Goal: Task Accomplishment & Management: Complete application form

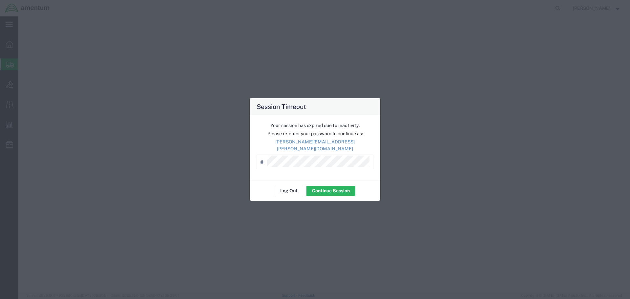
select select "49831"
select select "[GEOGRAPHIC_DATA]"
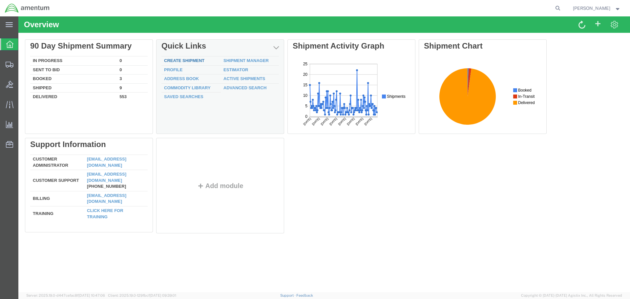
click at [179, 59] on link "Create Shipment" at bounding box center [184, 60] width 40 height 5
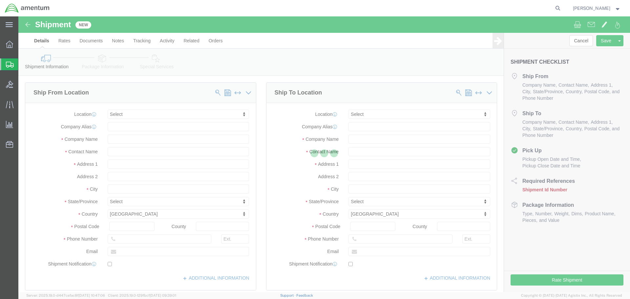
select select
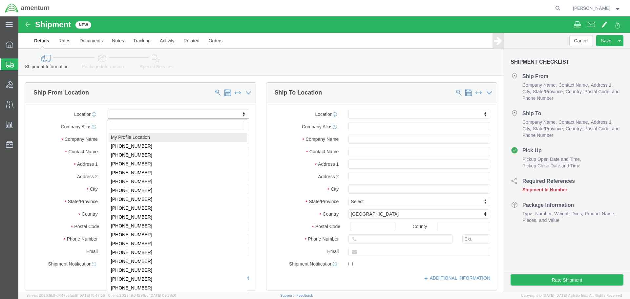
select select "MYPROFILE"
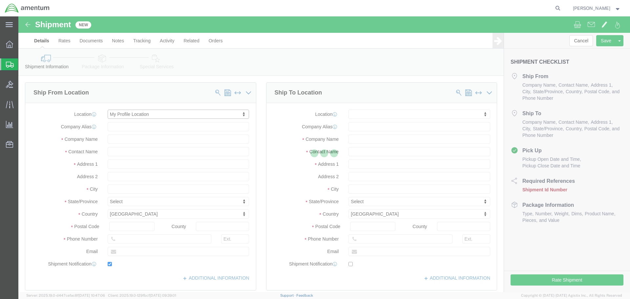
type input "Amentum Services, Inc."
type input "[PERSON_NAME]"
type input "4640 Subchaser Ct"
type input "Building 200"
type input "Jacksonville"
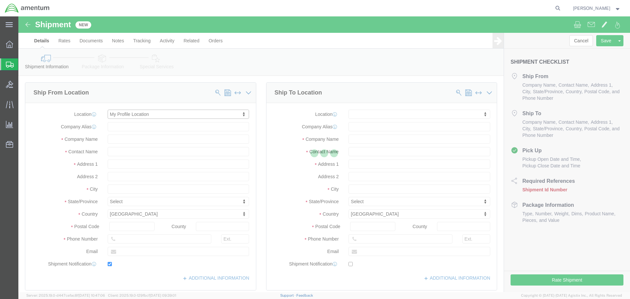
type input "32244"
type input "904-908-4495"
type input "309"
type input "[PERSON_NAME][EMAIL_ADDRESS][PERSON_NAME][DOMAIN_NAME]"
checkbox input "true"
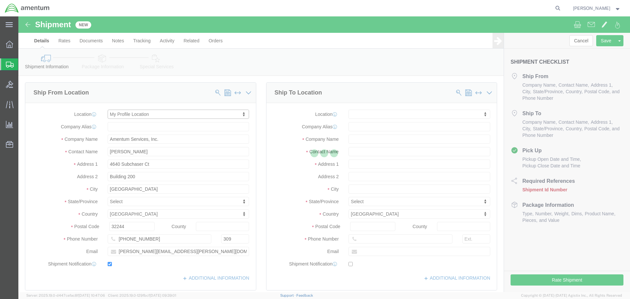
select select "FL"
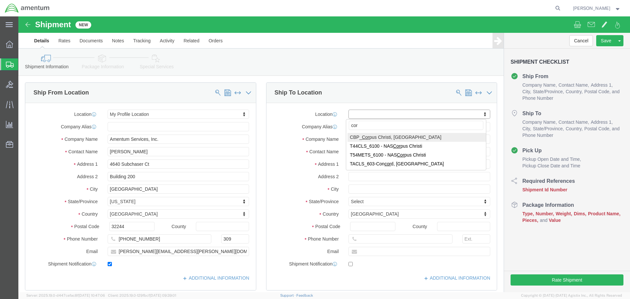
type input "corp"
select select "69291"
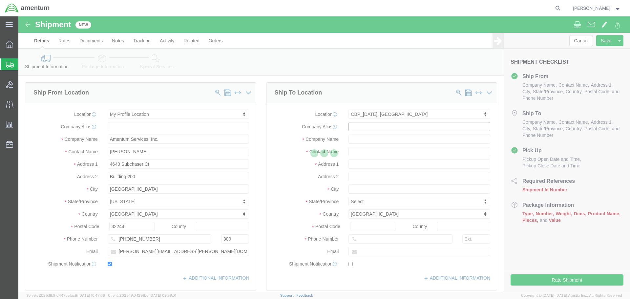
type input "Amentum Services, Inc"
type input "NASOC Corpus Christi"
type input "845 First Street SE NAS"
type input "Corpus Christi"
type input "78419"
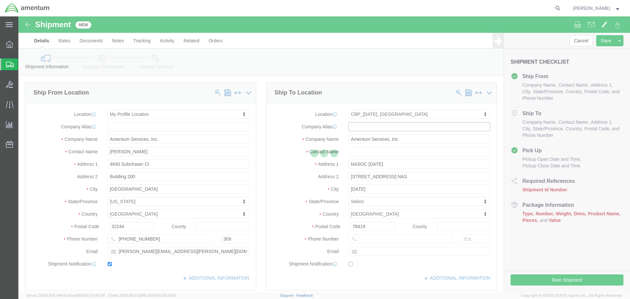
select select "[GEOGRAPHIC_DATA]"
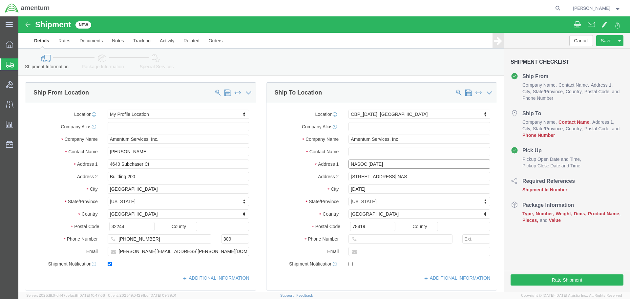
drag, startPoint x: 391, startPoint y: 148, endPoint x: 252, endPoint y: 144, distance: 138.5
click div "Address 1 NASOC Corpus Christi"
select select
click input "text"
paste input "NASOC Corpus Christi"
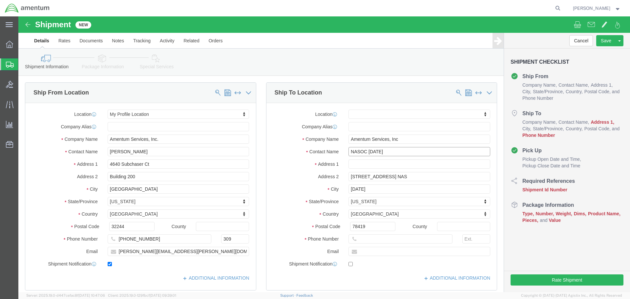
type input "NASOC Corpus Christi"
click input "text"
drag, startPoint x: 389, startPoint y: 160, endPoint x: 288, endPoint y: 156, distance: 100.8
click div "Address 2 845 First Street SE NAS"
click input "text"
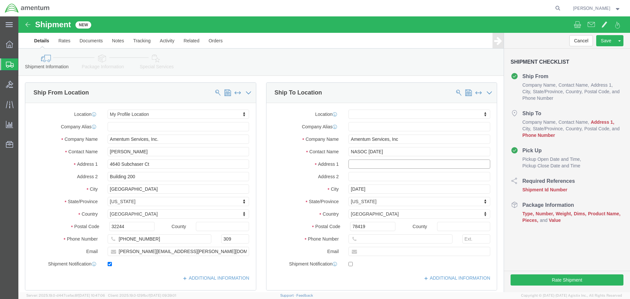
paste input "845 First Street SE NAS"
type input "845 First Street SE NAS"
select select
click input "text"
drag, startPoint x: 338, startPoint y: 161, endPoint x: 325, endPoint y: 161, distance: 12.5
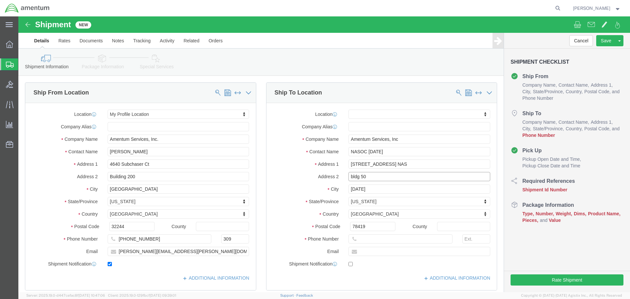
click div "bldg 50"
type input "BLDG 50"
click input "text"
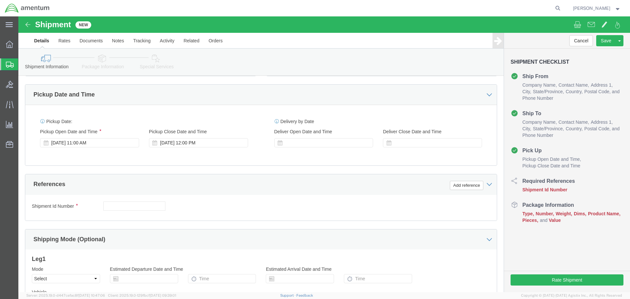
scroll to position [262, 0]
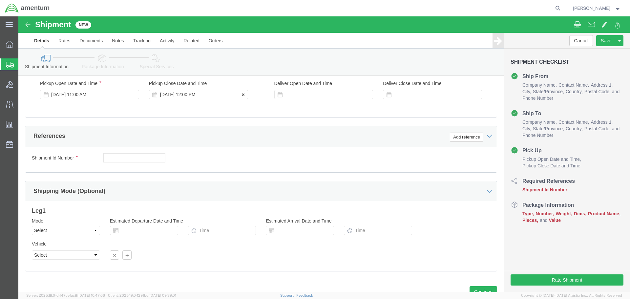
type input "3252241332"
click div "Sep 18 2025 12:00 PM"
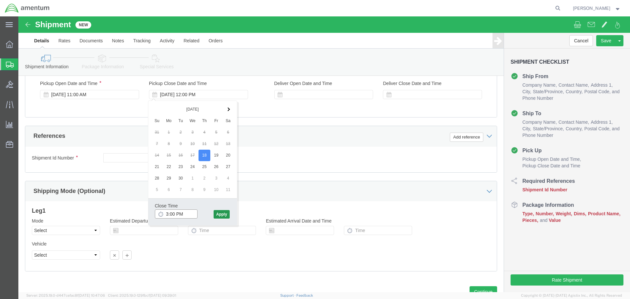
type input "3:00 PM"
click button "Apply"
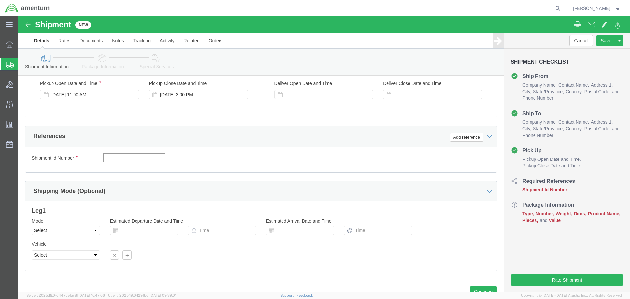
click input "text"
type input "2"
type input "RADAR PROCESSOR"
click button "Add reference"
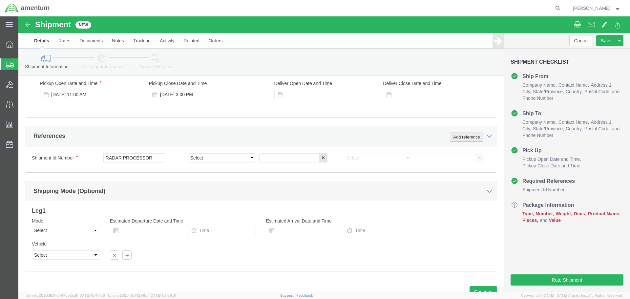
click button "Add reference"
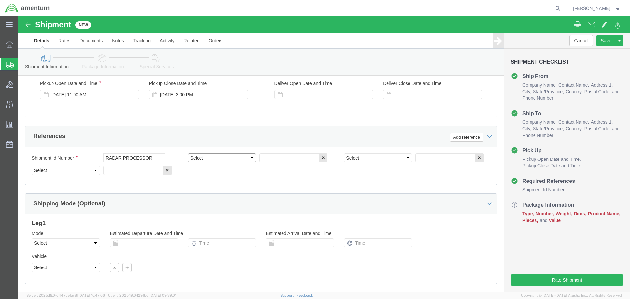
click select "Select Account Type Activity ID Airline Appointment Number ASN Batch Request # …"
select select "PROJNUM"
click select "Select Account Type Activity ID Airline Appointment Number ASN Batch Request # …"
type input "6118.03.03.2219.000.SER.0000"
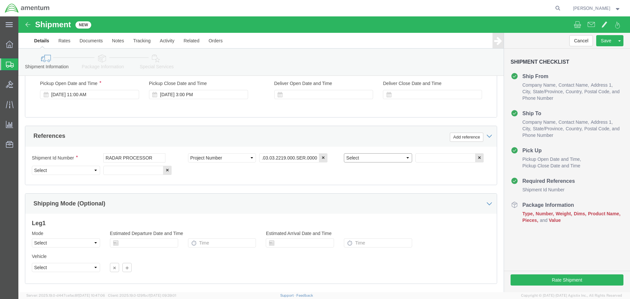
click select "Select Account Type Activity ID Airline Appointment Number ASN Batch Request # …"
select select "DEPT"
type input "CBP"
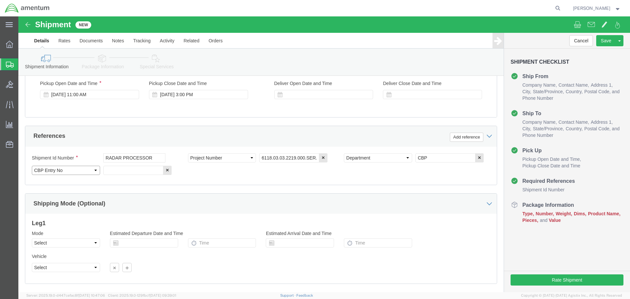
select select "CUSTREF"
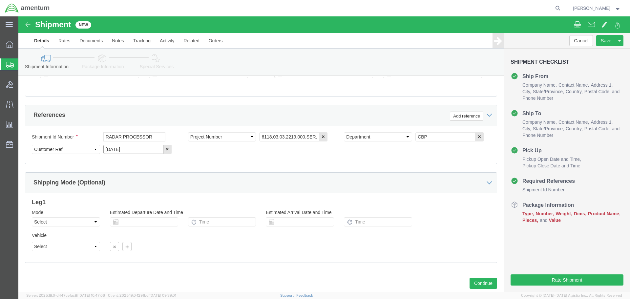
scroll to position [300, 0]
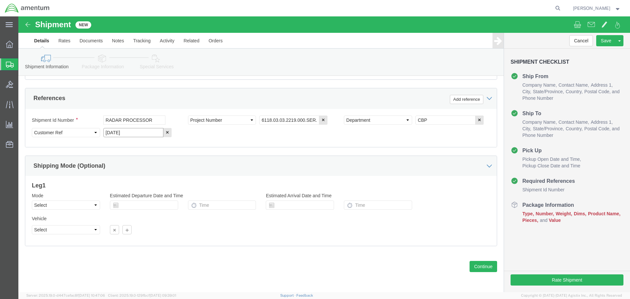
type input "CORPUS CHRISTI"
click button "Continue"
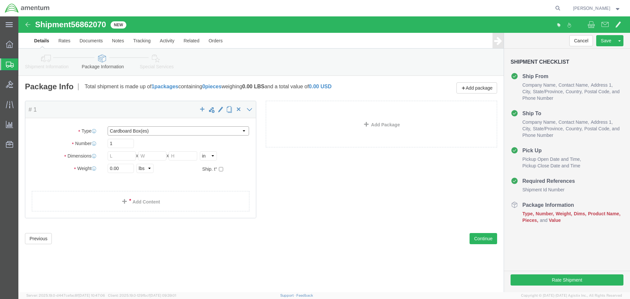
click select "Select BCK Boxes Bale(s) Basket(s) Bolt(s) Bottle(s) Buckets Bulk Bundle(s) Can…"
select select "YRPK"
click select "Select BCK Boxes Bale(s) Basket(s) Bolt(s) Bottle(s) Buckets Bulk Bundle(s) Can…"
click input "text"
type input "22"
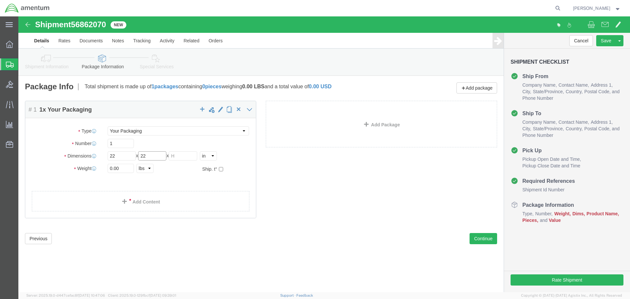
type input "22"
type input "27"
type input "87"
click link "Add Content"
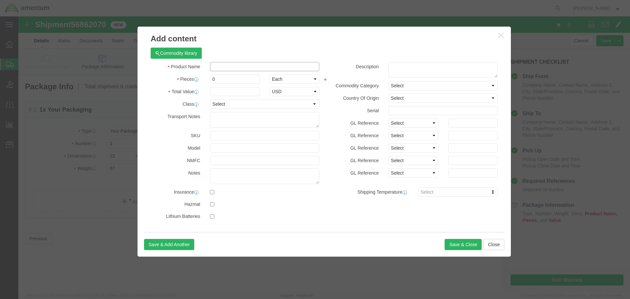
click input "text"
type input "RADAR PROCESSOR"
type input "1"
type input "150000"
click input "text"
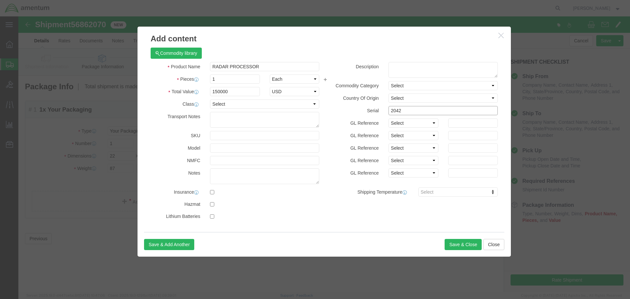
type input "2042"
click button "Save & Close"
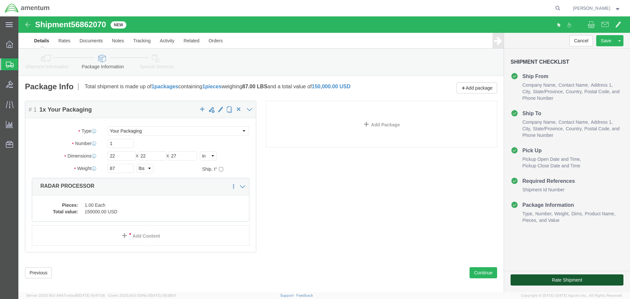
click button "Rate Shipment"
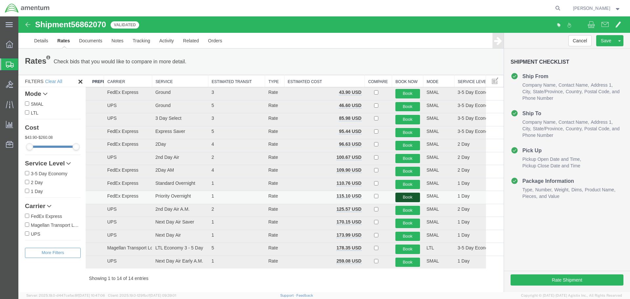
click at [409, 198] on button "Book" at bounding box center [407, 198] width 25 height 10
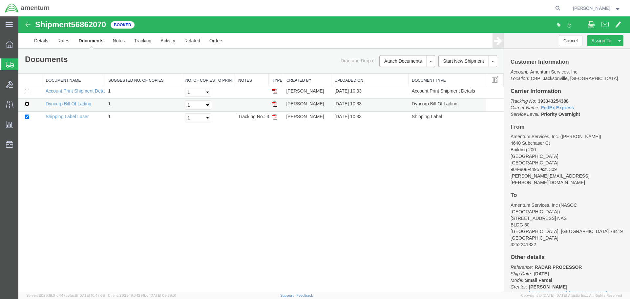
click at [27, 104] on input "checkbox" at bounding box center [27, 104] width 4 height 4
checkbox input "true"
click at [399, 75] on link "Print Documents" at bounding box center [406, 72] width 57 height 10
click at [548, 99] on b "393343254388" at bounding box center [553, 100] width 31 height 5
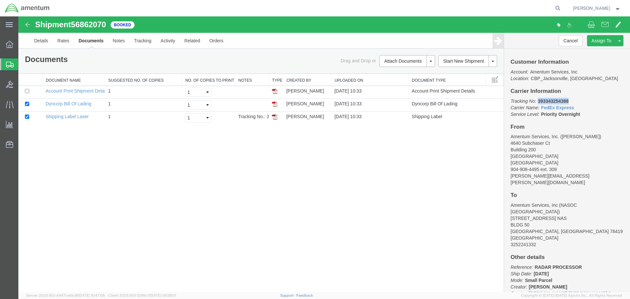
copy b "393343254388"
click at [584, 110] on p "Tracking No: 393343254388 Carrier Name: FedEx Express FedEx Express Service Lev…" at bounding box center [566, 108] width 113 height 20
drag, startPoint x: 574, startPoint y: 114, endPoint x: 510, endPoint y: 101, distance: 65.2
click at [510, 101] on p "Tracking No: 393343254388 Carrier Name: FedEx Express FedEx Express Service Lev…" at bounding box center [566, 108] width 113 height 20
copy p "Tracking No: 393343254388 Carrier Name: FedEx Express FedEx Express Service Lev…"
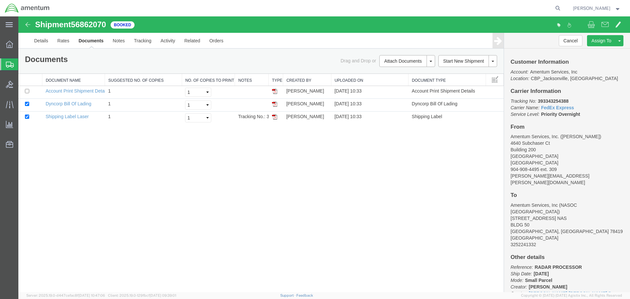
click at [219, 207] on div "Shipment 56862070 3 of 3 Booked Details Rates Documents Notes Tracking Activity…" at bounding box center [324, 154] width 612 height 276
drag, startPoint x: 293, startPoint y: 163, endPoint x: 124, endPoint y: 116, distance: 175.3
click at [292, 162] on div "Shipment 56862070 3 of 3 Booked Details Rates Documents Notes Tracking Activity…" at bounding box center [324, 154] width 612 height 276
